Goal: Obtain resource: Obtain resource

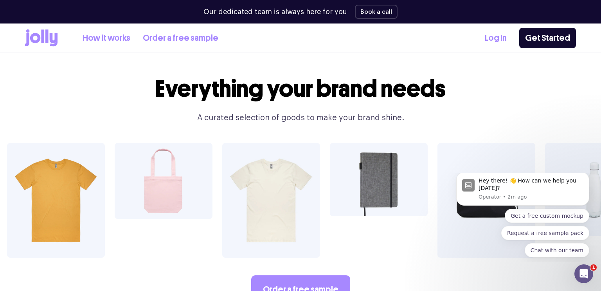
scroll to position [1338, 0]
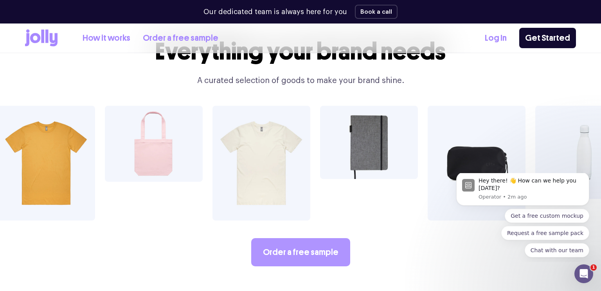
click at [309, 240] on link "Order a free sample" at bounding box center [300, 252] width 99 height 28
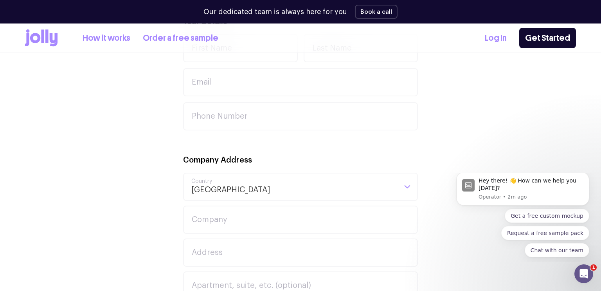
scroll to position [322, 0]
click at [322, 173] on input "Search for option" at bounding box center [333, 184] width 126 height 27
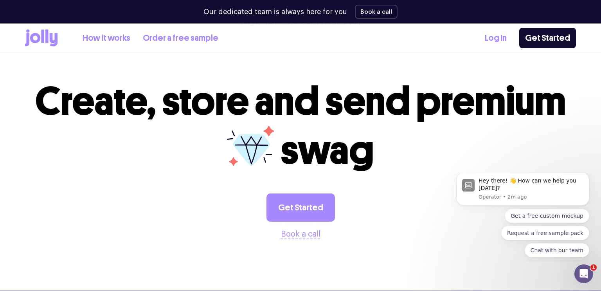
scroll to position [940, 0]
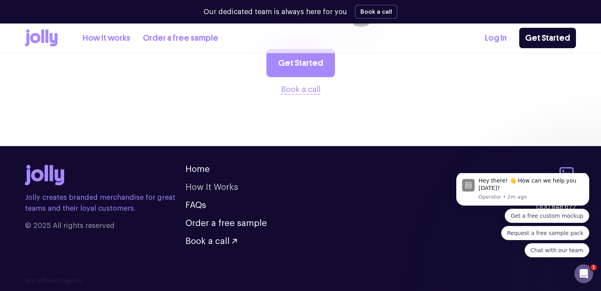
click at [232, 184] on link "How It Works" at bounding box center [212, 187] width 53 height 9
